Goal: Check status: Check status

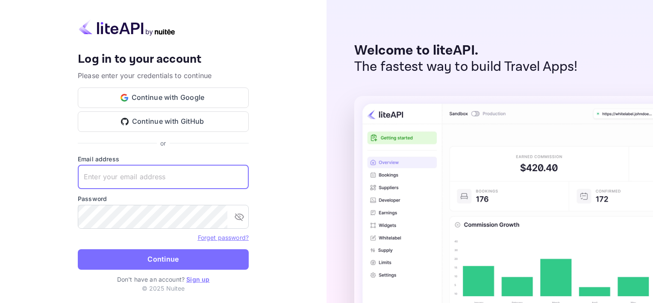
click at [105, 175] on input "text" at bounding box center [163, 177] width 171 height 24
type input "[EMAIL_ADDRESS][DOMAIN_NAME]"
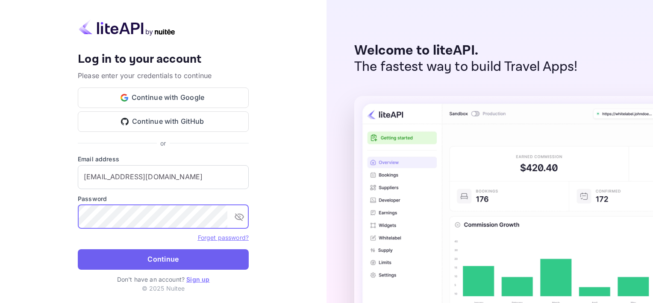
click at [157, 258] on button "Continue" at bounding box center [163, 259] width 171 height 20
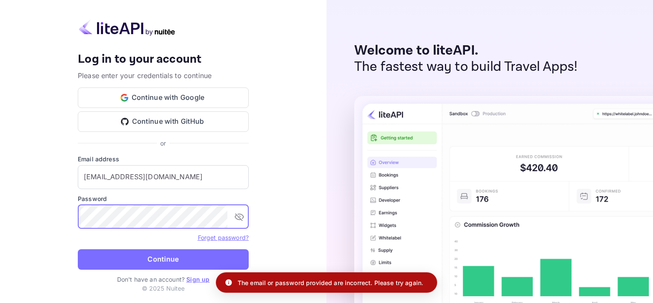
click at [68, 217] on div "Your account has been created successfully, a confirmation link has been sent t…" at bounding box center [163, 151] width 326 height 303
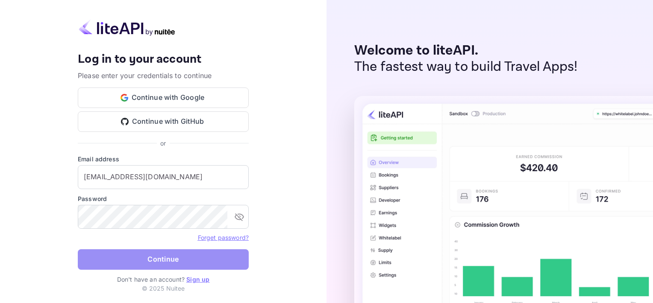
click at [193, 262] on button "Continue" at bounding box center [163, 259] width 171 height 20
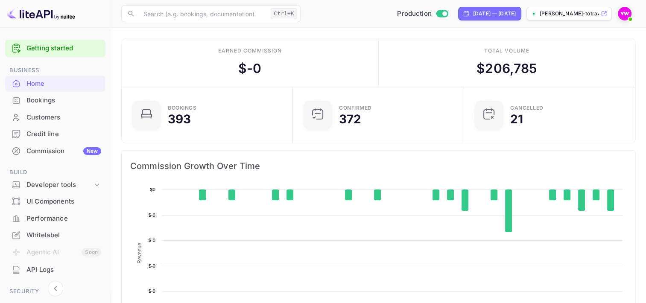
scroll to position [132, 159]
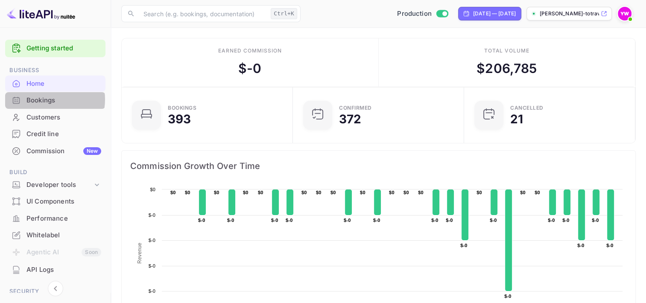
click at [44, 100] on div "Bookings" at bounding box center [63, 101] width 75 height 10
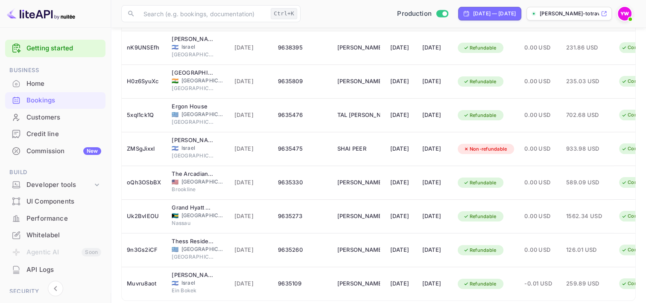
scroll to position [220, 0]
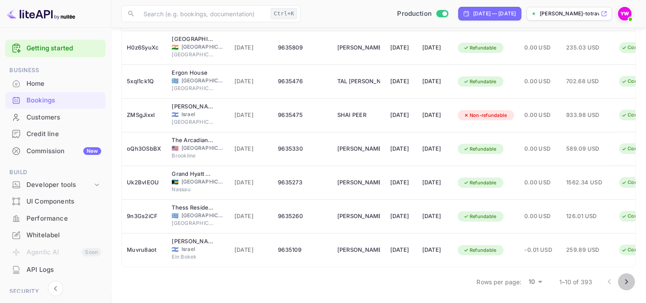
click at [627, 283] on icon "Go to next page" at bounding box center [626, 282] width 10 height 10
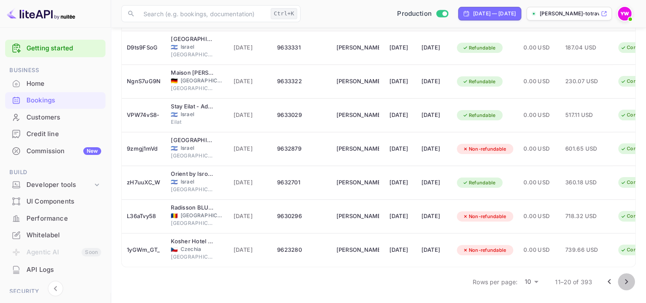
click at [627, 282] on icon "Go to next page" at bounding box center [626, 282] width 10 height 10
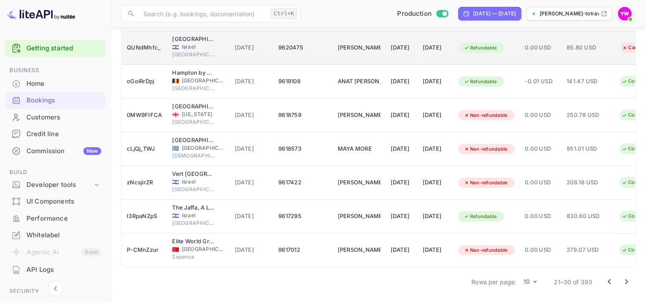
click at [315, 46] on div "9620475" at bounding box center [302, 48] width 49 height 14
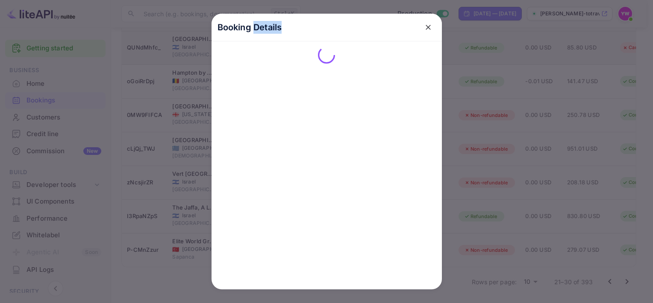
click at [315, 46] on div "Booking Details" at bounding box center [326, 152] width 230 height 276
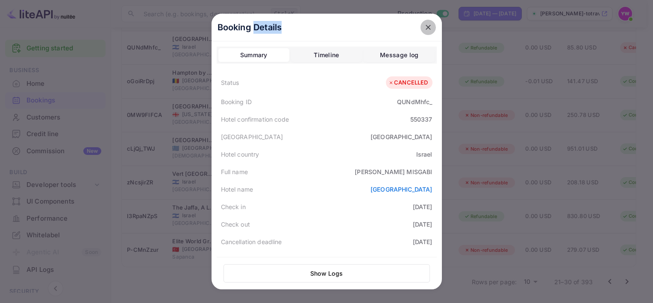
click at [424, 29] on icon "close" at bounding box center [428, 27] width 9 height 9
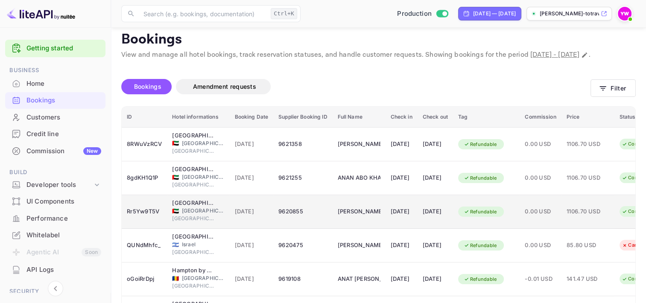
scroll to position [50, 0]
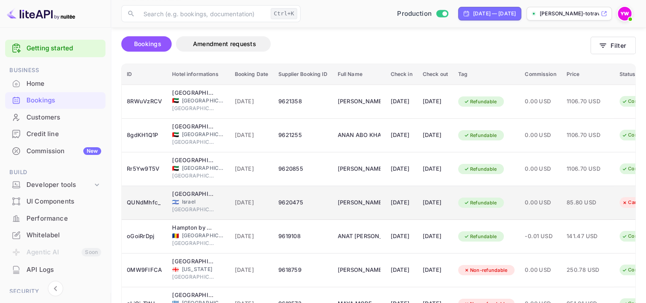
click at [142, 210] on div "QUNdMhfc_" at bounding box center [144, 203] width 35 height 14
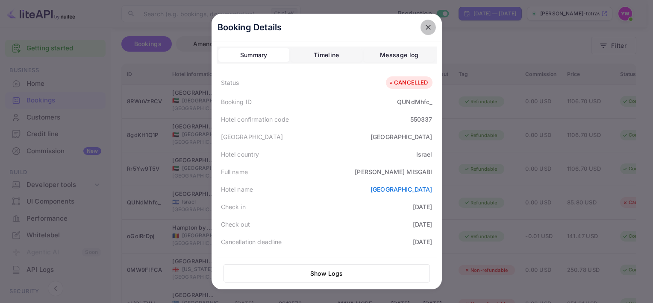
click at [425, 27] on icon "close" at bounding box center [427, 27] width 5 height 5
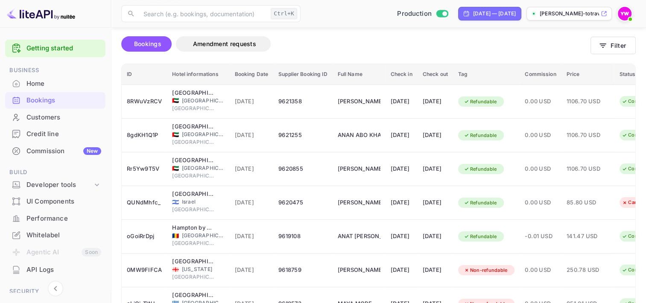
click at [408, 57] on div "Bookings Amendment requests" at bounding box center [355, 46] width 469 height 20
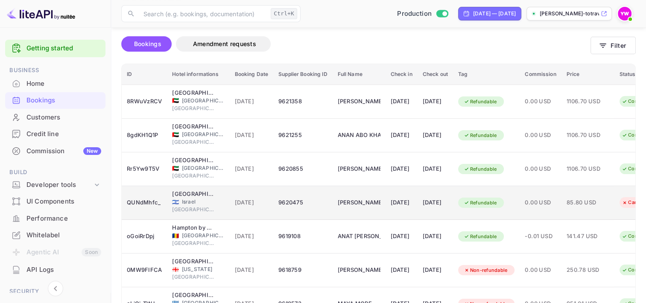
scroll to position [92, 0]
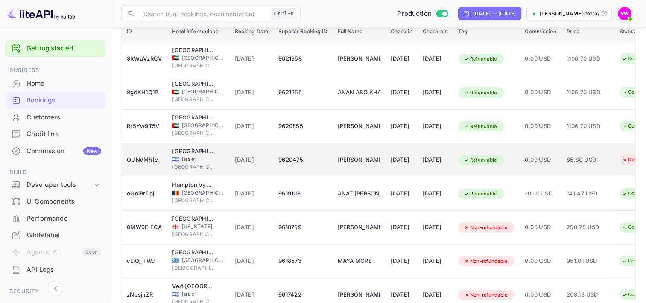
click at [142, 167] on div "QUNdMhfc_" at bounding box center [144, 160] width 35 height 14
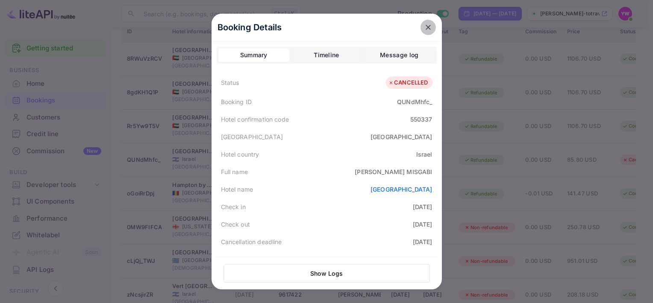
click at [424, 24] on icon "close" at bounding box center [428, 27] width 9 height 9
